Goal: Information Seeking & Learning: Find specific fact

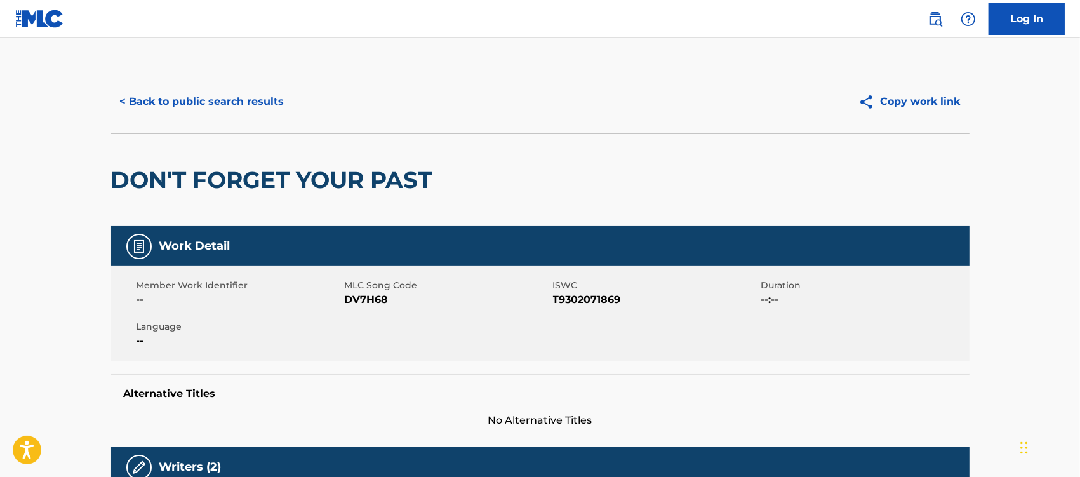
click at [238, 99] on button "< Back to public search results" at bounding box center [202, 102] width 182 height 32
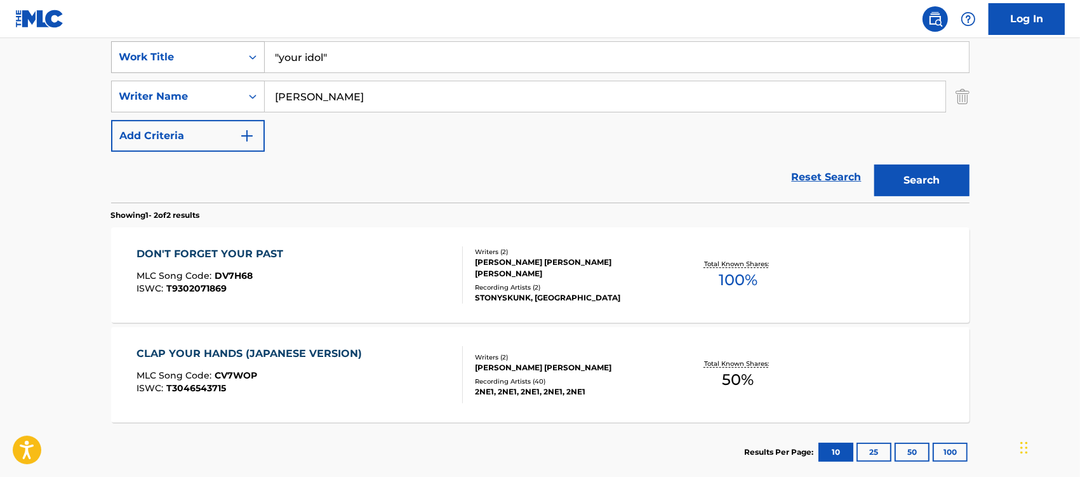
drag, startPoint x: 340, startPoint y: 62, endPoint x: 252, endPoint y: 56, distance: 88.5
click at [252, 56] on div "SearchWithCriteria11cff4b6-d173-4c8a-95a1-df4f2153eaf8 Work Title "your idol"" at bounding box center [540, 57] width 858 height 32
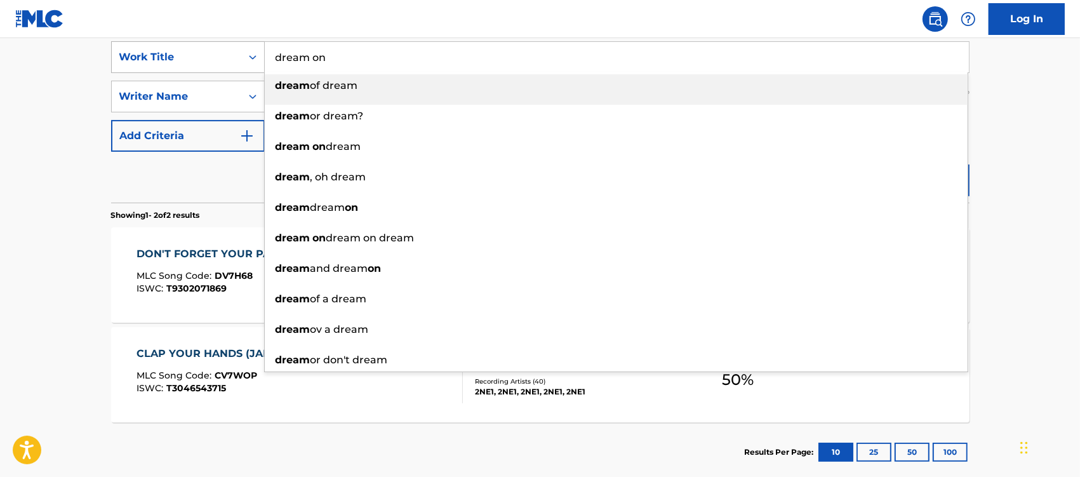
type input "dream on"
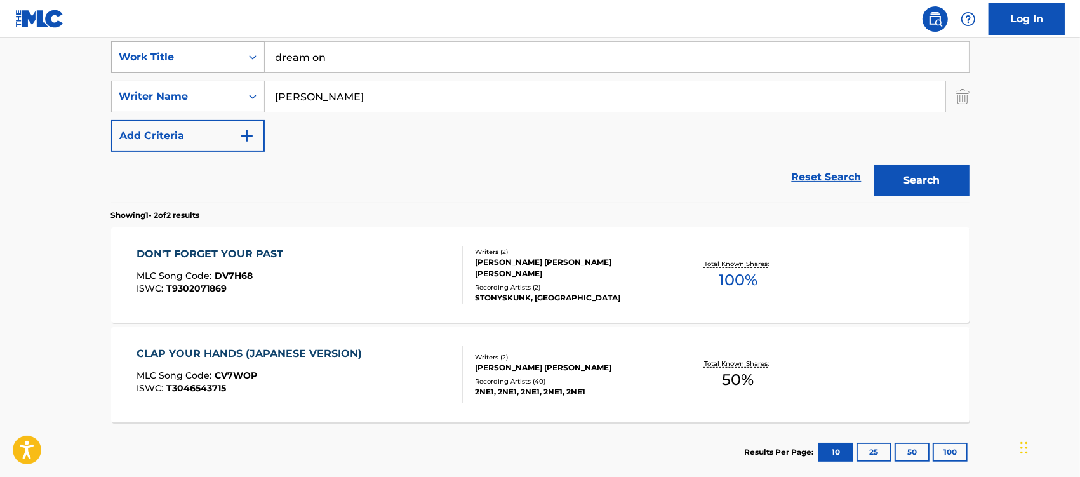
type input "[PERSON_NAME]"
click at [874, 164] on button "Search" at bounding box center [921, 180] width 95 height 32
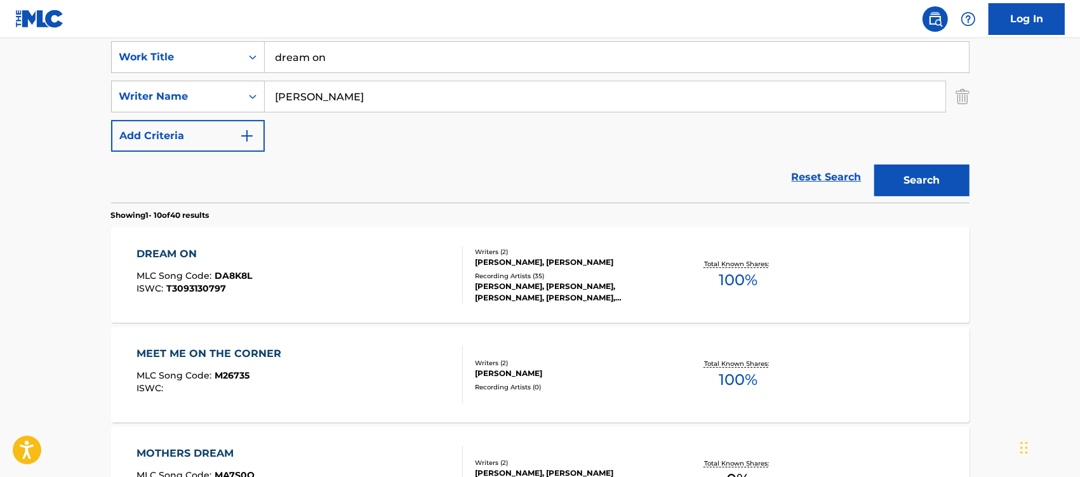
click at [179, 249] on div "DREAM ON" at bounding box center [195, 253] width 116 height 15
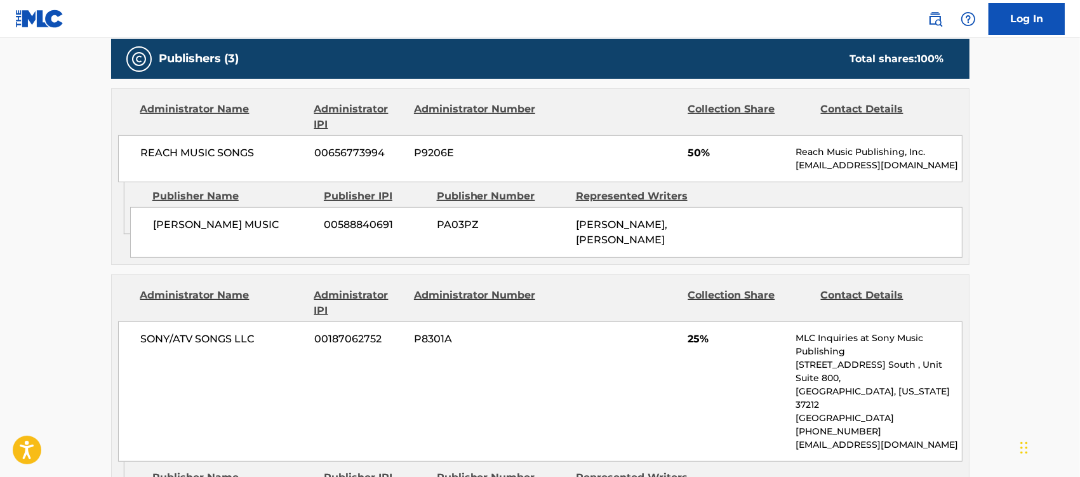
scroll to position [556, 0]
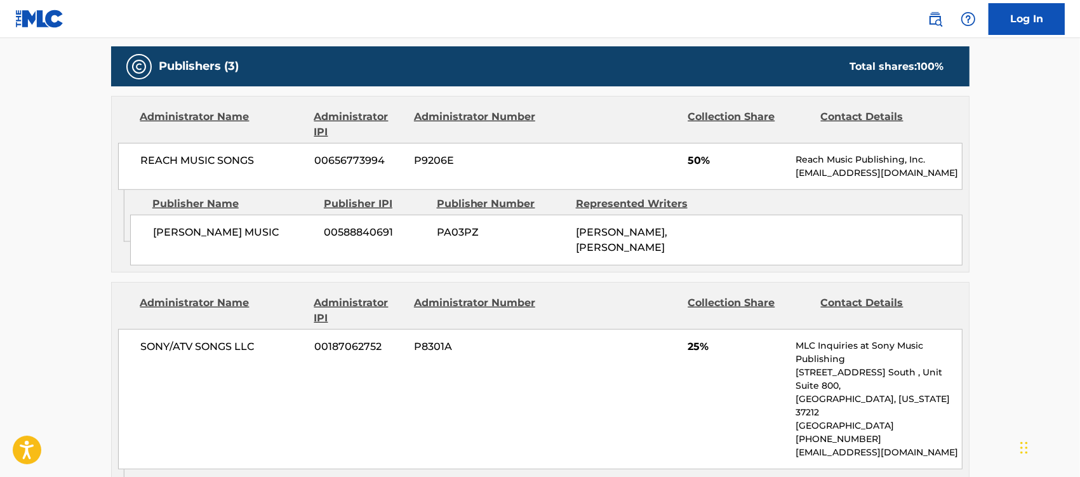
click at [32, 59] on main "< Back to public search results Copy work link DREAM ON Work Detail Member Work…" at bounding box center [540, 355] width 1080 height 1745
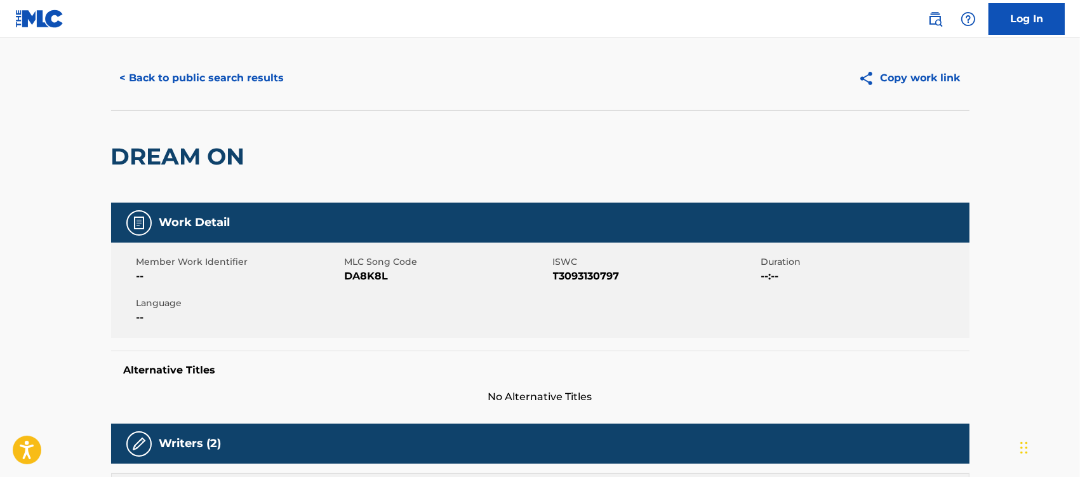
scroll to position [0, 0]
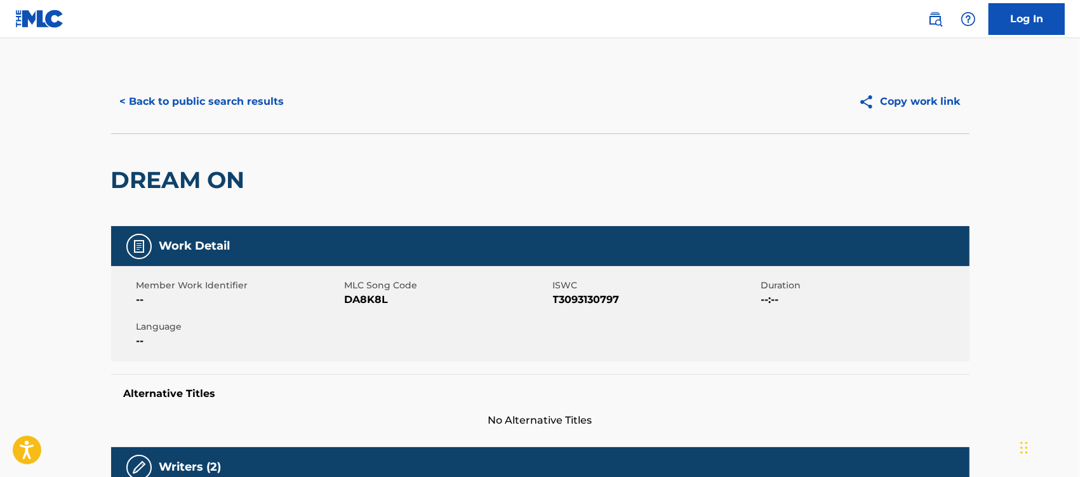
click at [223, 97] on button "< Back to public search results" at bounding box center [202, 102] width 182 height 32
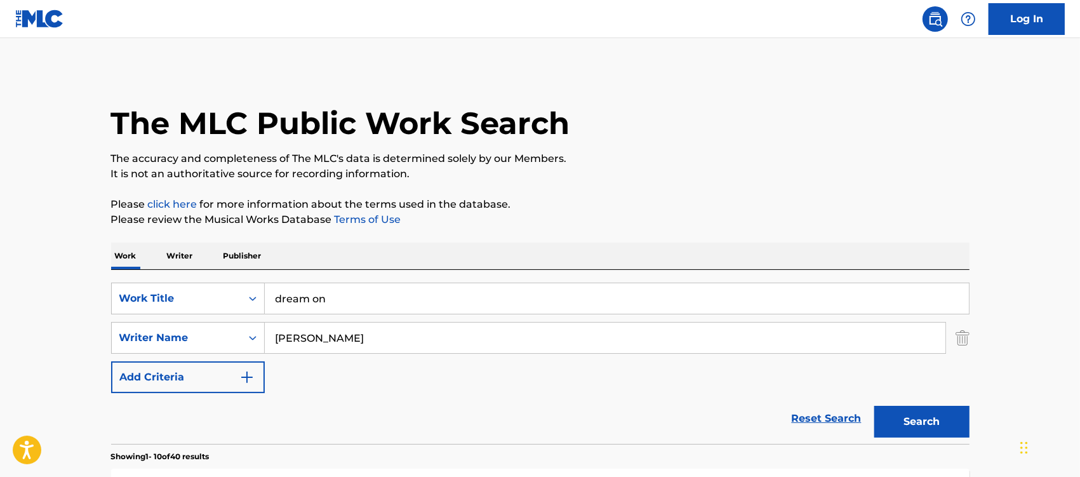
scroll to position [241, 0]
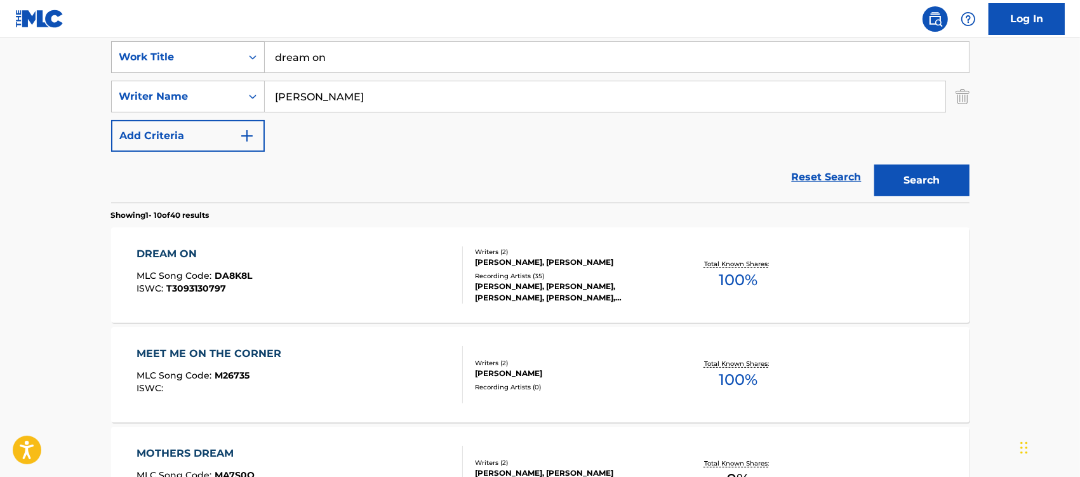
drag, startPoint x: 337, startPoint y: 55, endPoint x: 220, endPoint y: 57, distance: 116.8
click at [220, 57] on div "SearchWithCriteria11cff4b6-d173-4c8a-95a1-df4f2153eaf8 Work Title dream on" at bounding box center [540, 57] width 858 height 32
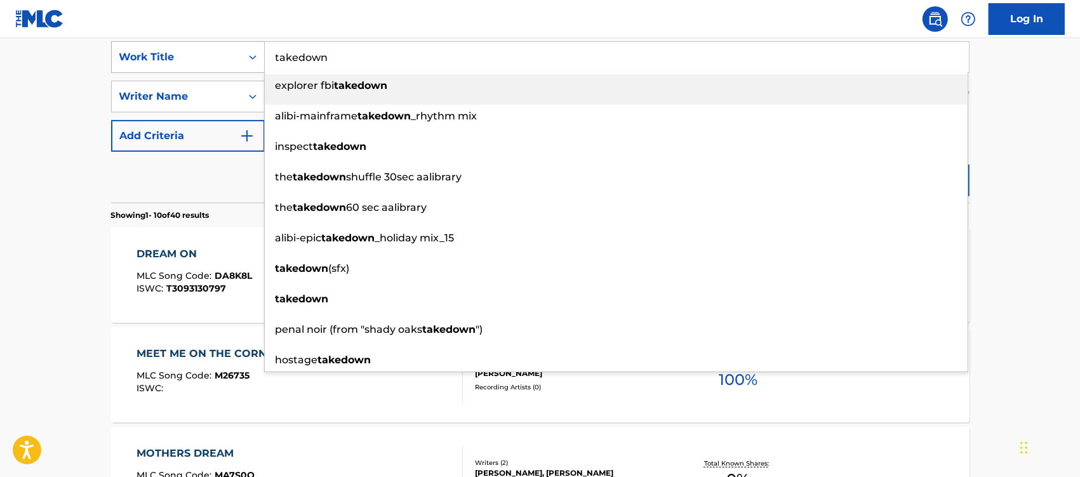
type input "takedown"
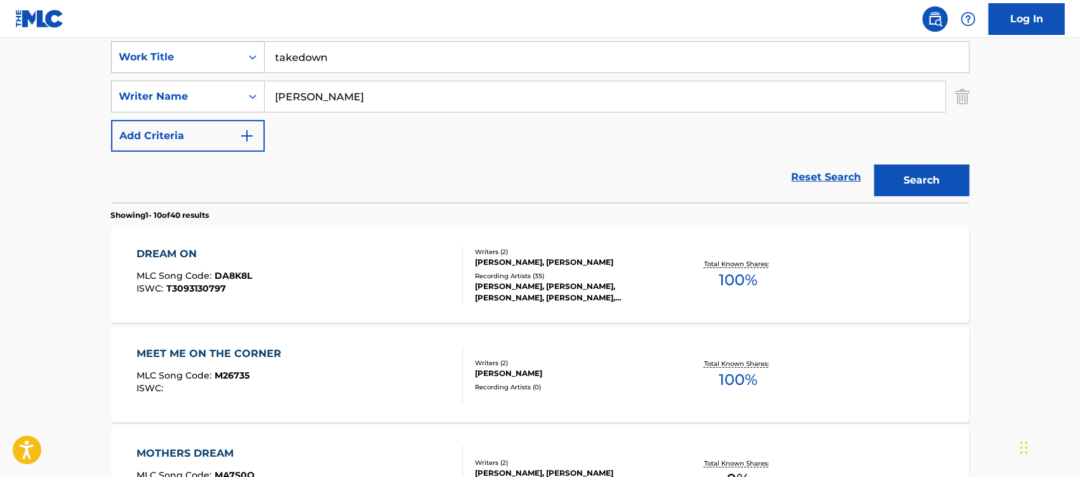
click at [874, 164] on button "Search" at bounding box center [921, 180] width 95 height 32
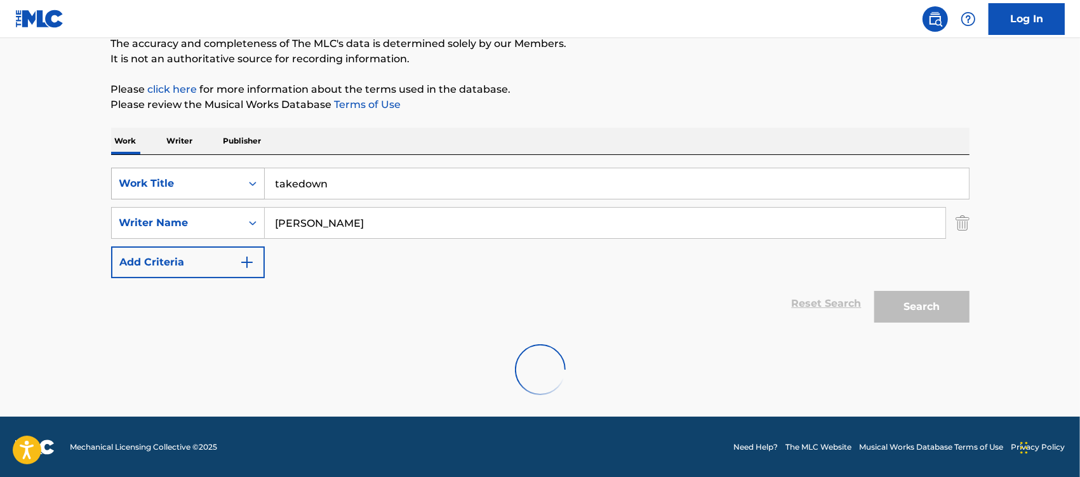
scroll to position [74, 0]
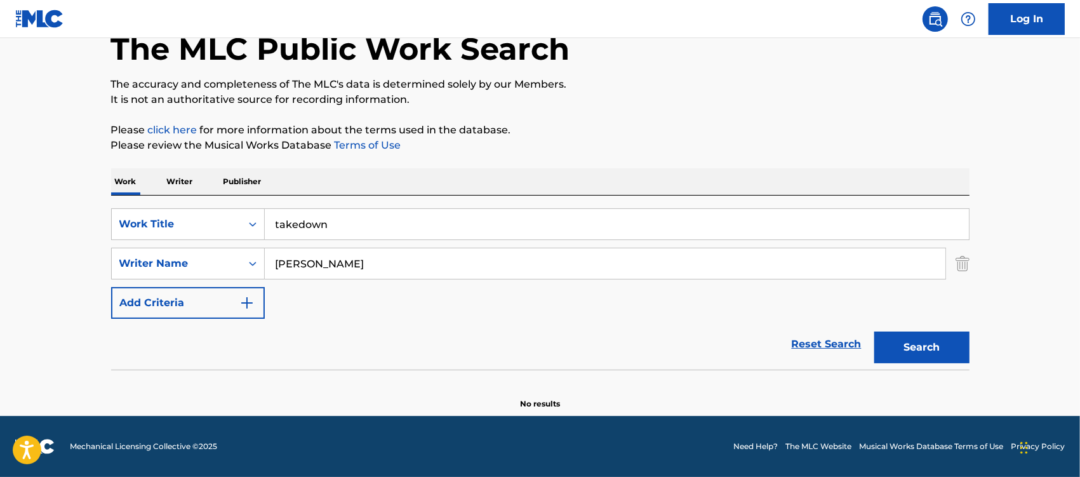
click at [905, 344] on button "Search" at bounding box center [921, 347] width 95 height 32
drag, startPoint x: 322, startPoint y: 261, endPoint x: 274, endPoint y: 267, distance: 48.6
click at [274, 267] on input "[PERSON_NAME]" at bounding box center [605, 263] width 681 height 30
type input "fontana"
click at [874, 331] on button "Search" at bounding box center [921, 347] width 95 height 32
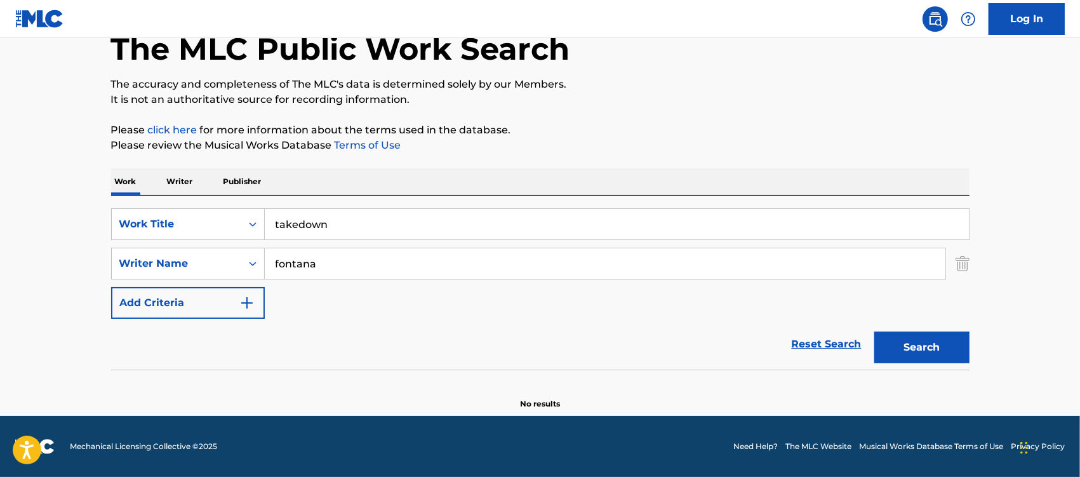
click at [935, 350] on button "Search" at bounding box center [921, 347] width 95 height 32
